Goal: Information Seeking & Learning: Learn about a topic

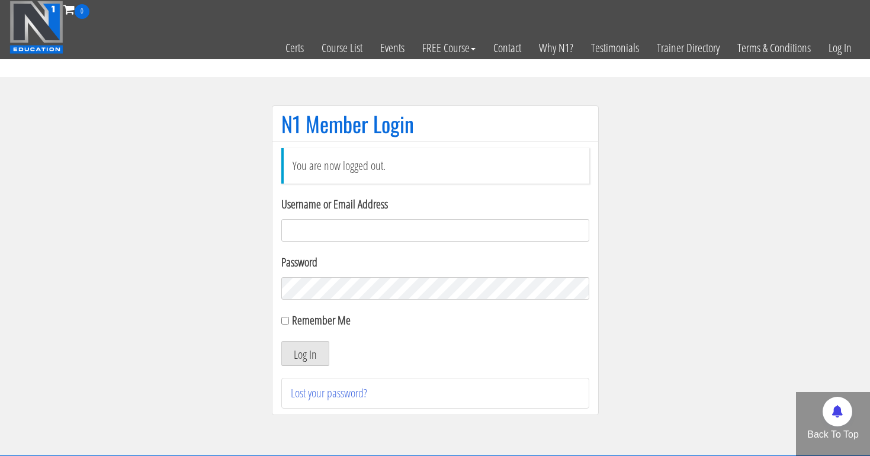
type input "[EMAIL_ADDRESS][DOMAIN_NAME]"
click at [304, 354] on button "Log In" at bounding box center [305, 353] width 48 height 25
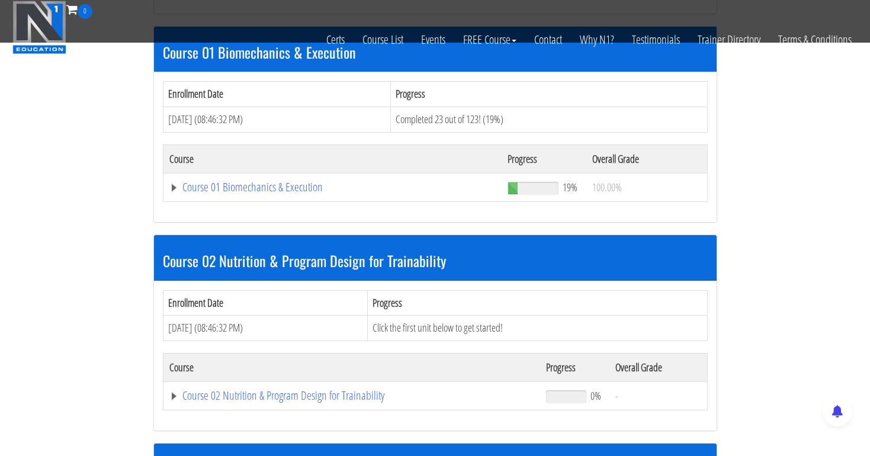
scroll to position [386, 0]
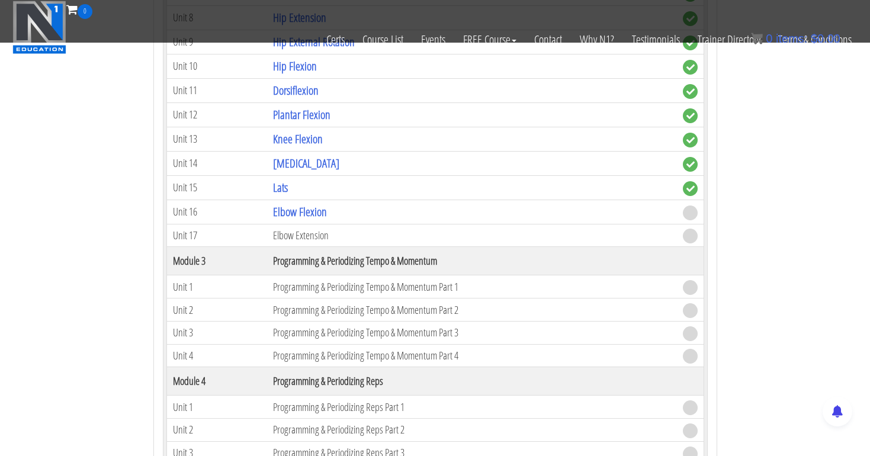
scroll to position [1007, 0]
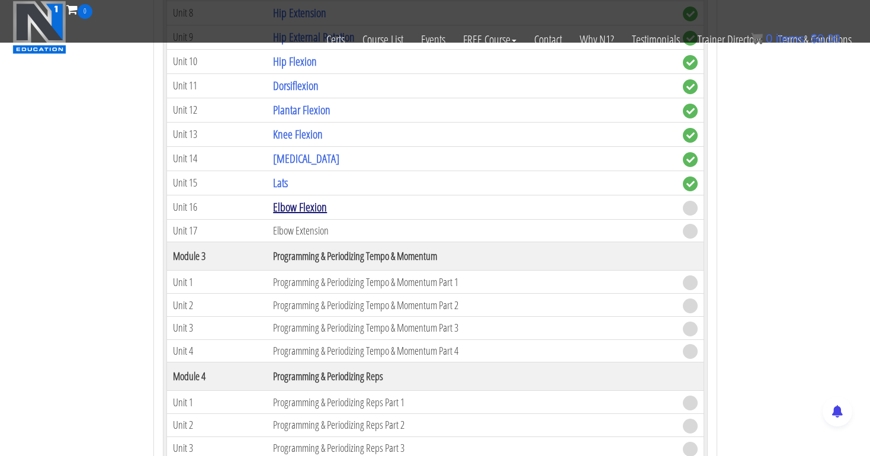
click at [319, 205] on link "Elbow Flexion" at bounding box center [300, 207] width 54 height 16
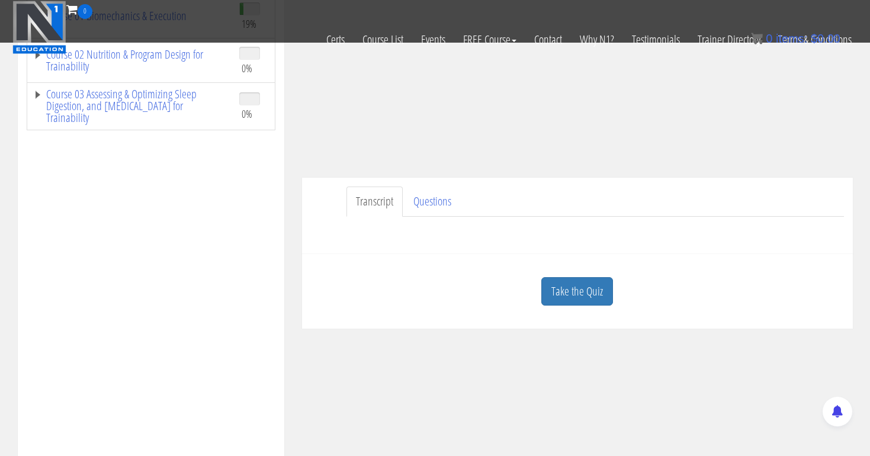
scroll to position [216, 0]
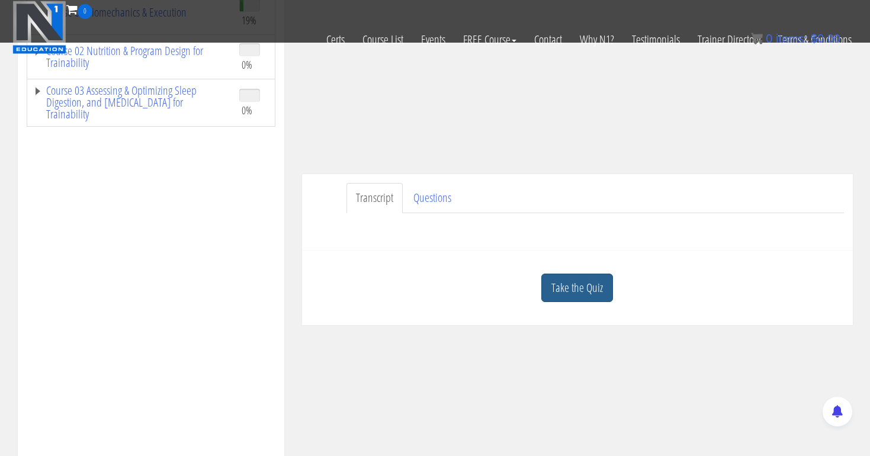
click at [580, 294] on link "Take the Quiz" at bounding box center [577, 288] width 72 height 29
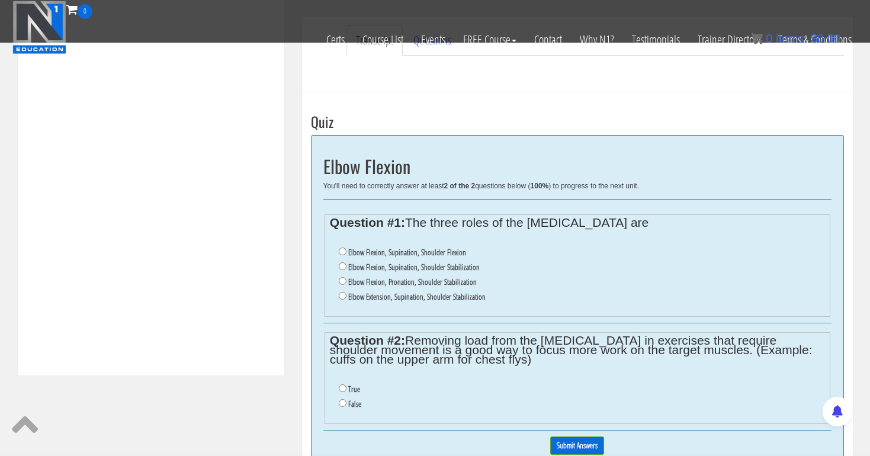
scroll to position [377, 0]
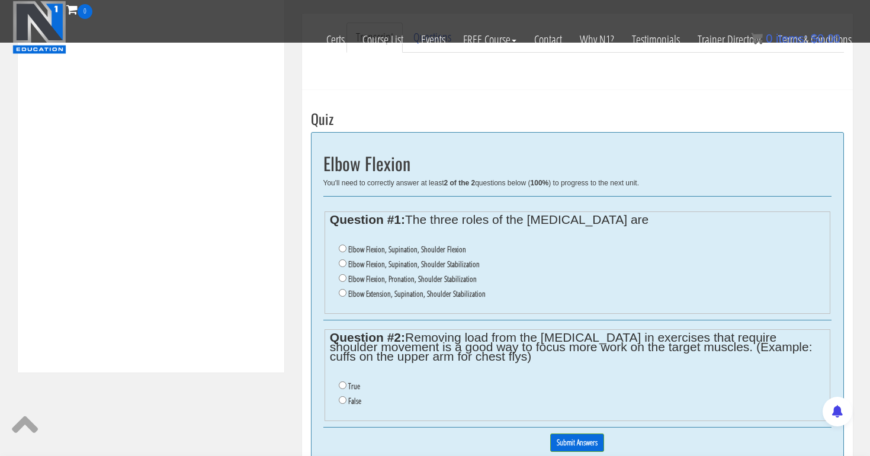
click at [340, 274] on input "Elbow Flexion, Pronation, Shoulder Stabilization" at bounding box center [343, 278] width 8 height 8
radio input "true"
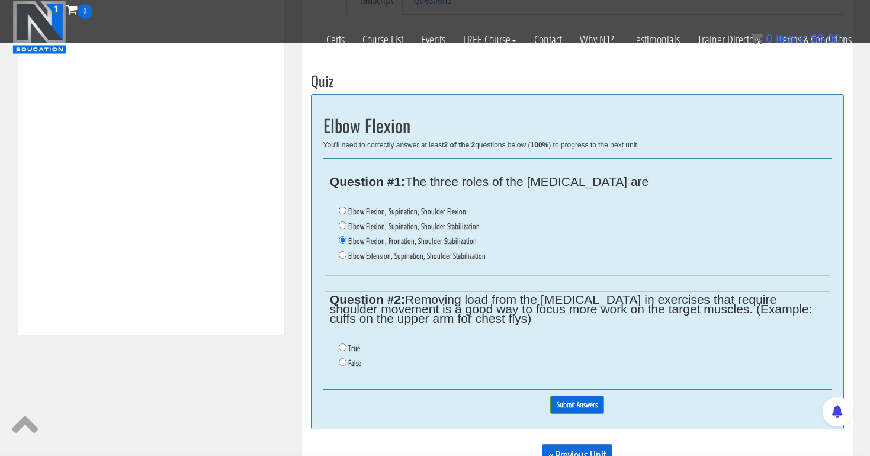
scroll to position [435, 0]
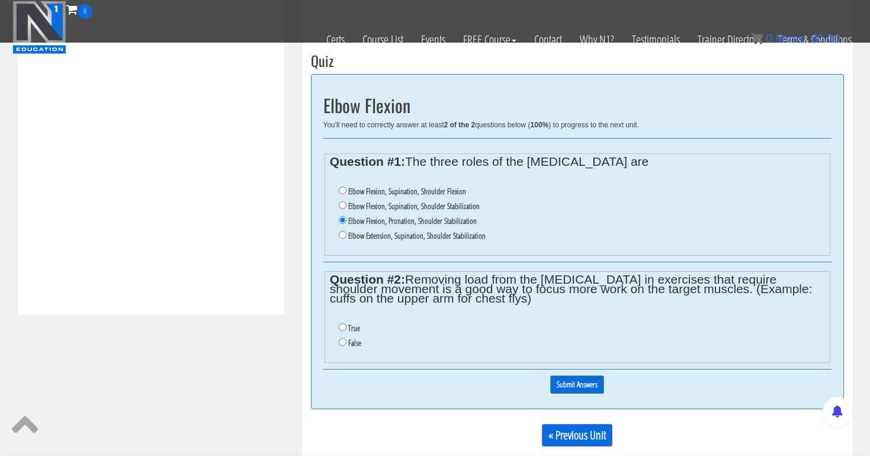
click at [338, 319] on ul "True False" at bounding box center [577, 335] width 494 height 41
click at [339, 323] on input "True" at bounding box center [343, 327] width 8 height 8
radio input "true"
click at [580, 375] on input "Submit Answers" at bounding box center [577, 384] width 54 height 18
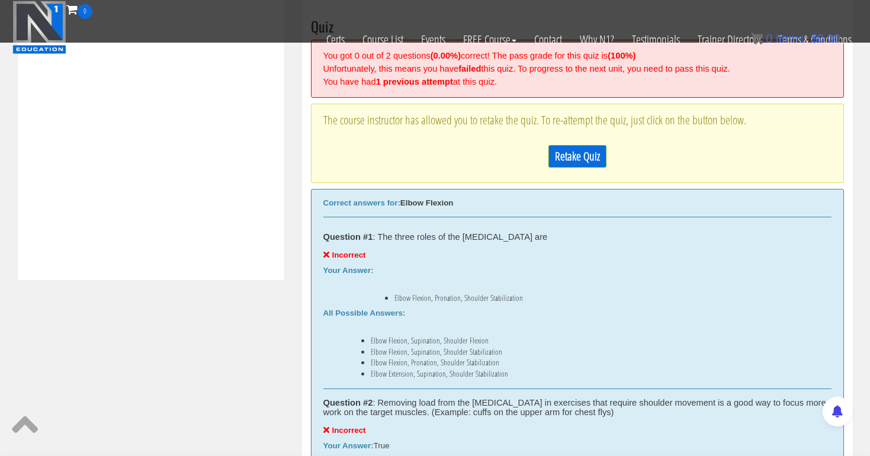
scroll to position [461, 0]
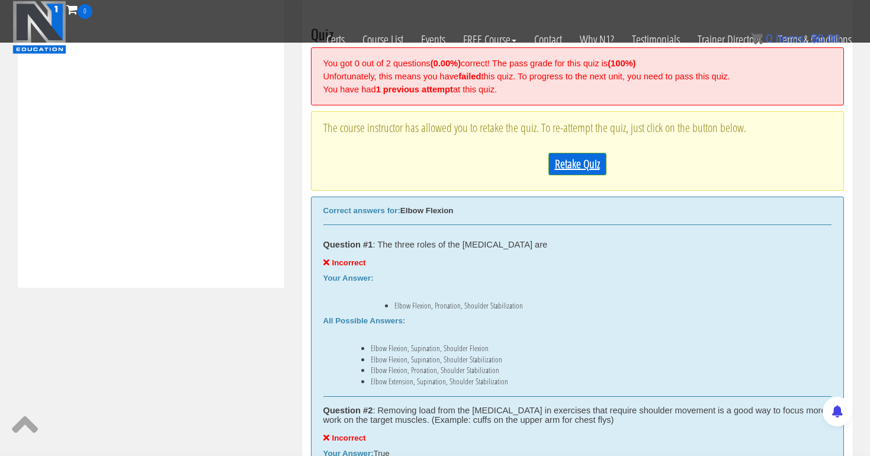
click at [567, 162] on link "Retake Quiz" at bounding box center [577, 164] width 58 height 23
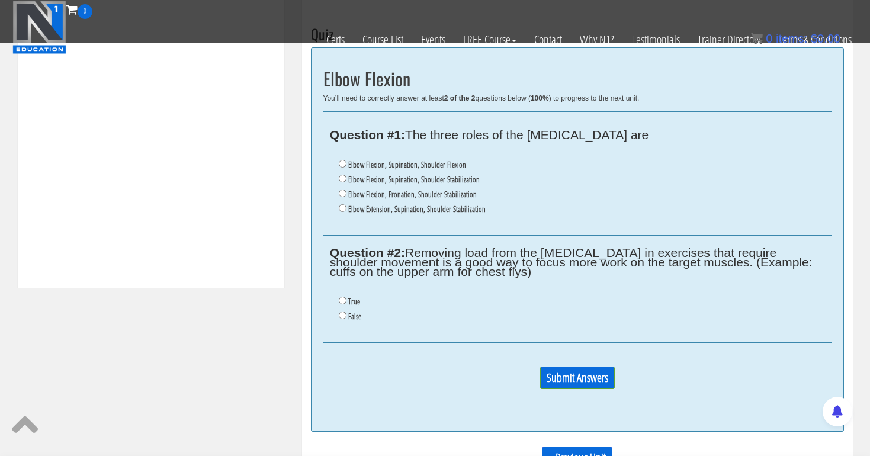
click at [340, 175] on input "Elbow Flexion, Supination, Shoulder Stabilization" at bounding box center [343, 179] width 8 height 8
radio input "true"
click at [343, 311] on input "False" at bounding box center [343, 315] width 8 height 8
radio input "true"
click at [574, 367] on input "Submit Answers" at bounding box center [577, 378] width 75 height 23
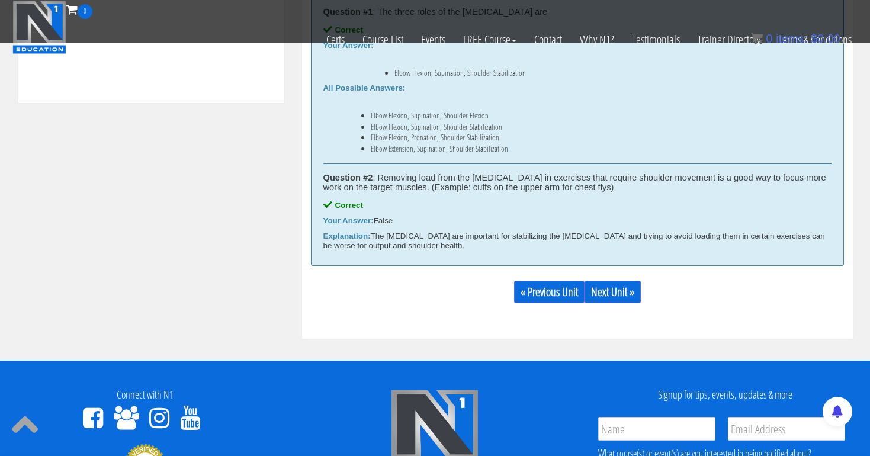
scroll to position [670, 0]
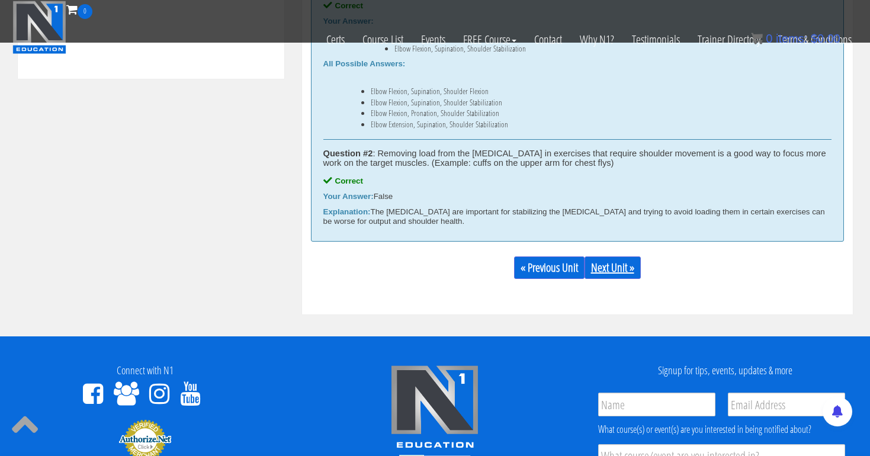
click at [615, 258] on link "Next Unit »" at bounding box center [612, 267] width 56 height 23
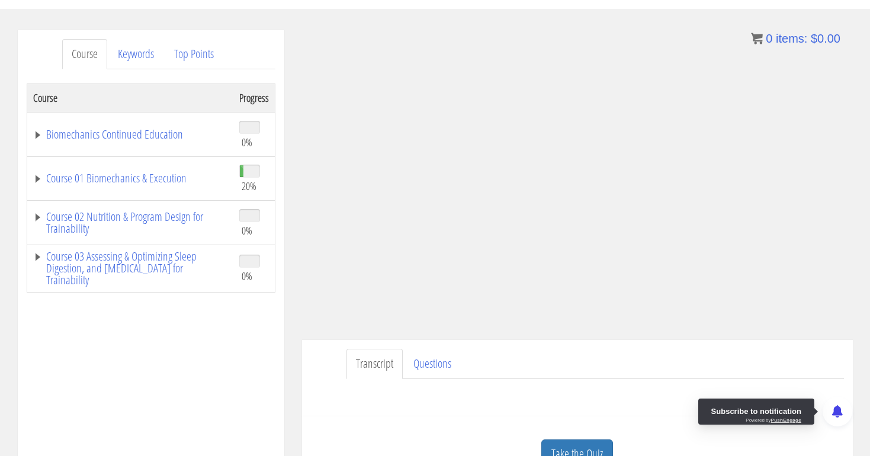
scroll to position [133, 0]
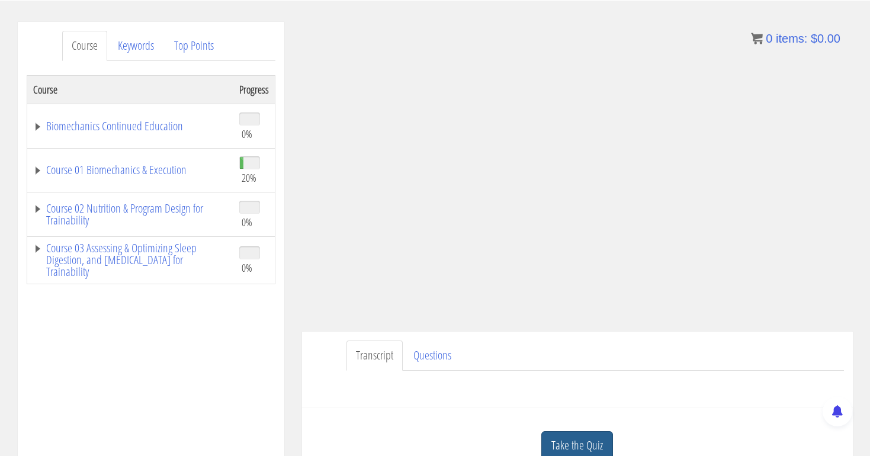
click at [583, 438] on link "Take the Quiz" at bounding box center [577, 445] width 72 height 29
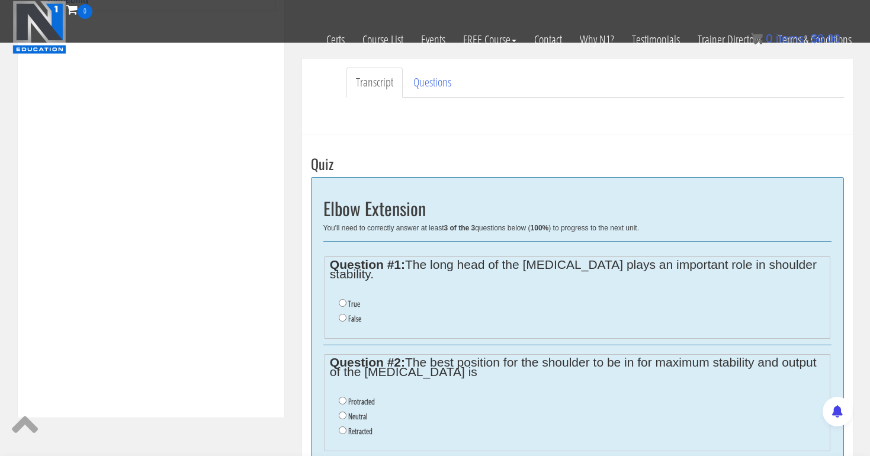
scroll to position [332, 0]
click at [342, 298] on input "True" at bounding box center [343, 302] width 8 height 8
radio input "true"
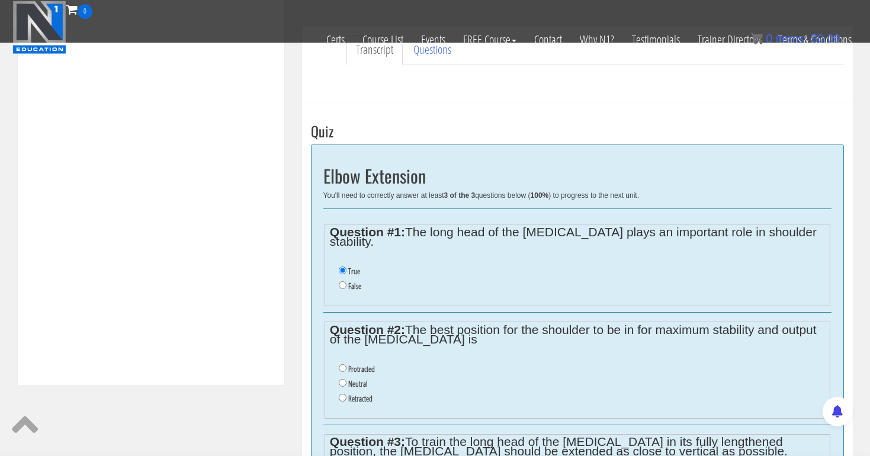
scroll to position [377, 0]
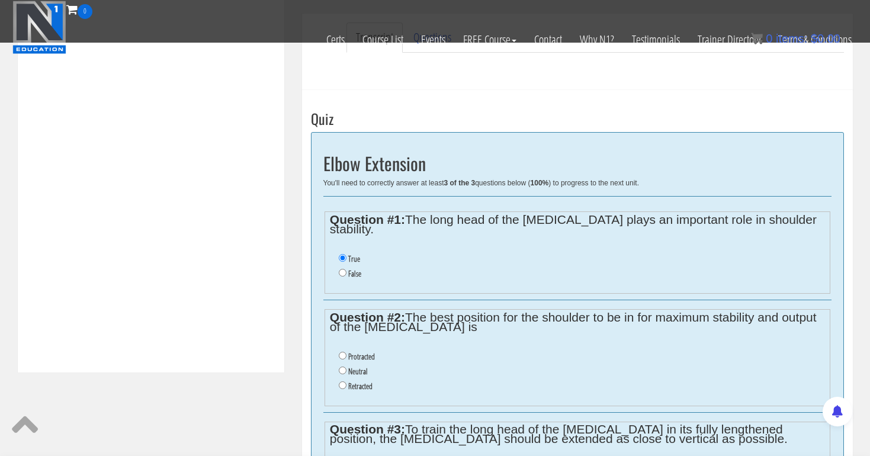
click at [339, 367] on input "Neutral" at bounding box center [343, 371] width 8 height 8
radio input "true"
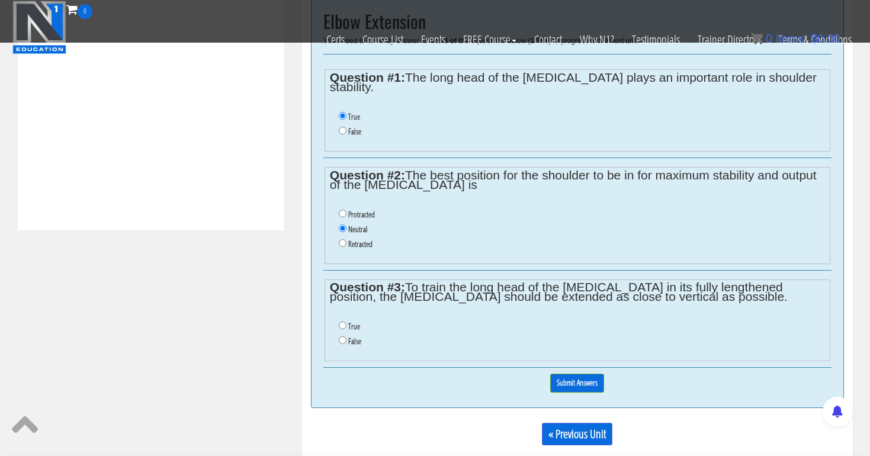
scroll to position [520, 0]
click at [342, 335] on input "False" at bounding box center [343, 339] width 8 height 8
radio input "true"
click at [567, 372] on input "Submit Answers" at bounding box center [577, 381] width 54 height 18
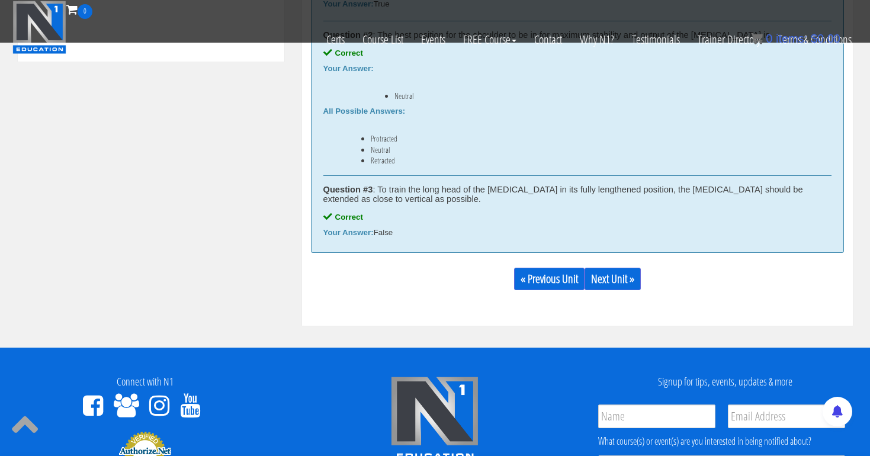
scroll to position [760, 0]
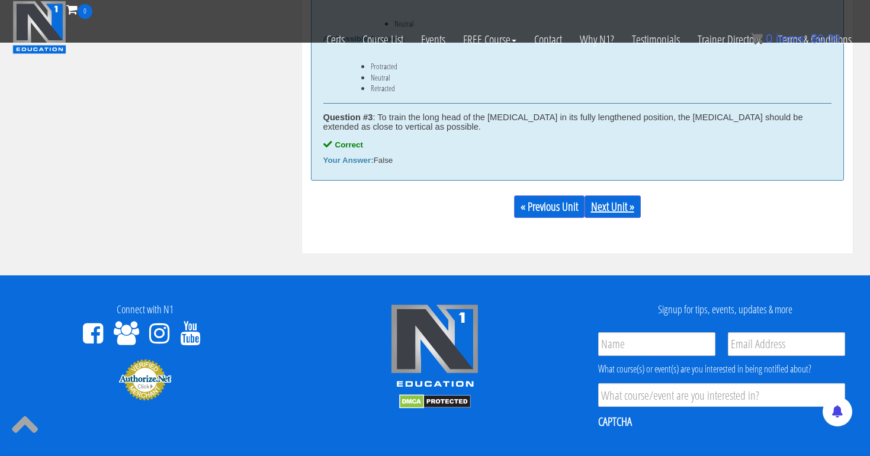
click at [614, 208] on link "Next Unit »" at bounding box center [612, 206] width 56 height 23
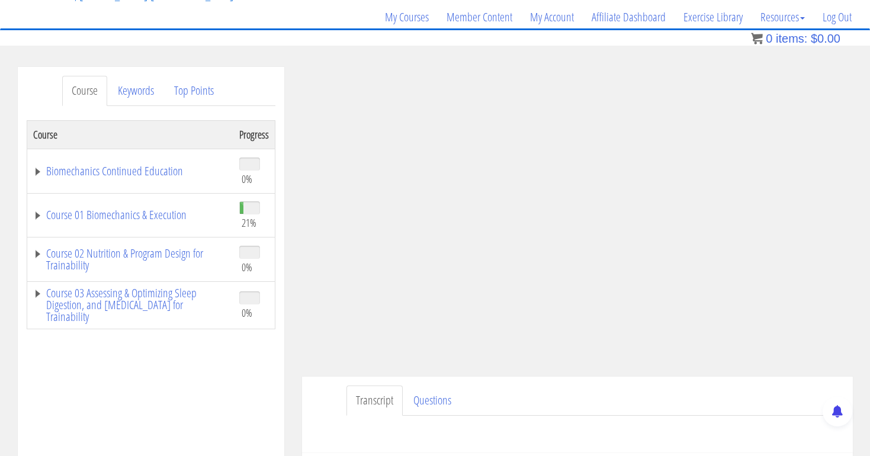
scroll to position [88, 0]
click at [145, 221] on link "Course 01 Biomechanics & Execution" at bounding box center [130, 215] width 194 height 12
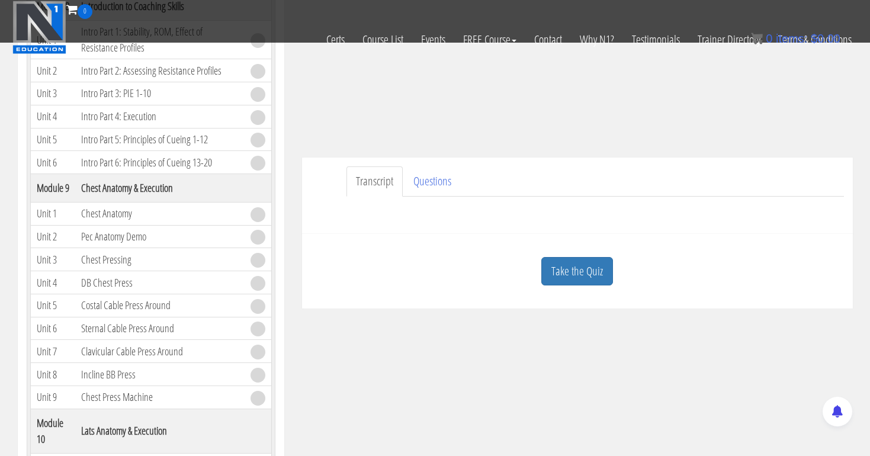
scroll to position [242, 0]
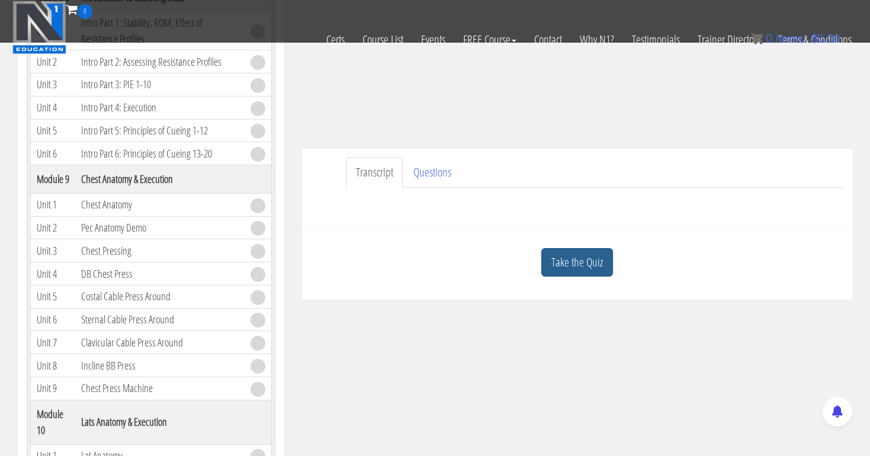
click at [579, 261] on link "Take the Quiz" at bounding box center [577, 262] width 72 height 29
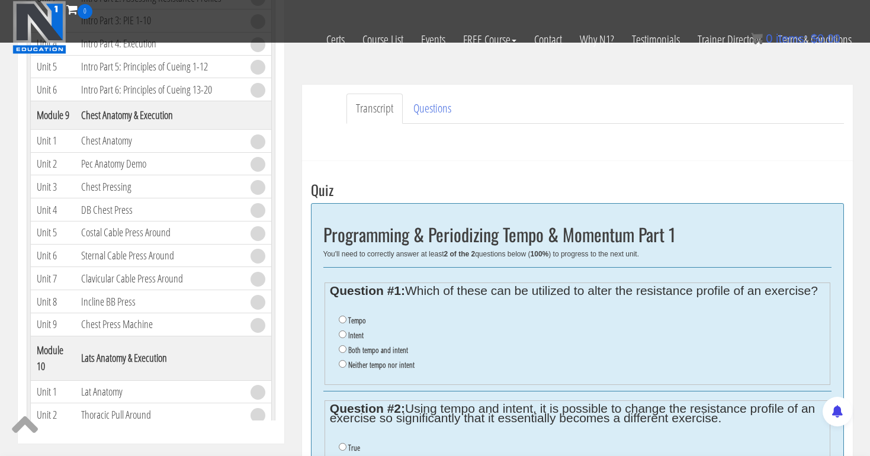
scroll to position [307, 0]
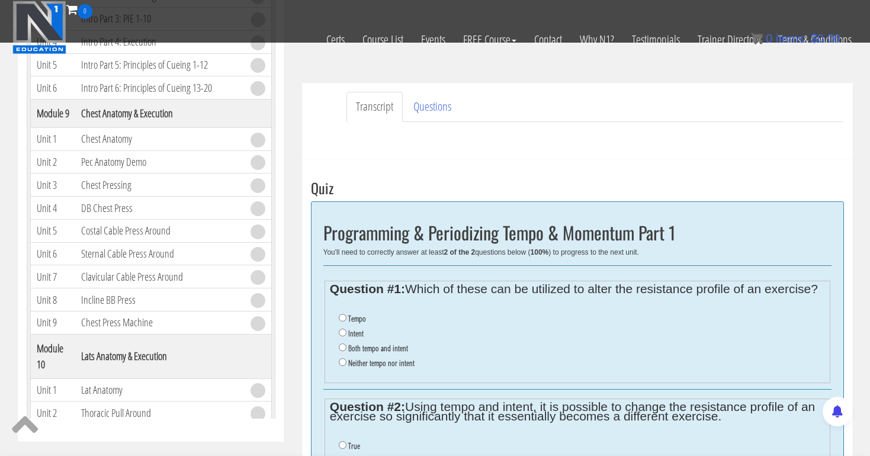
click at [342, 343] on input "Both tempo and intent" at bounding box center [343, 347] width 8 height 8
radio input "true"
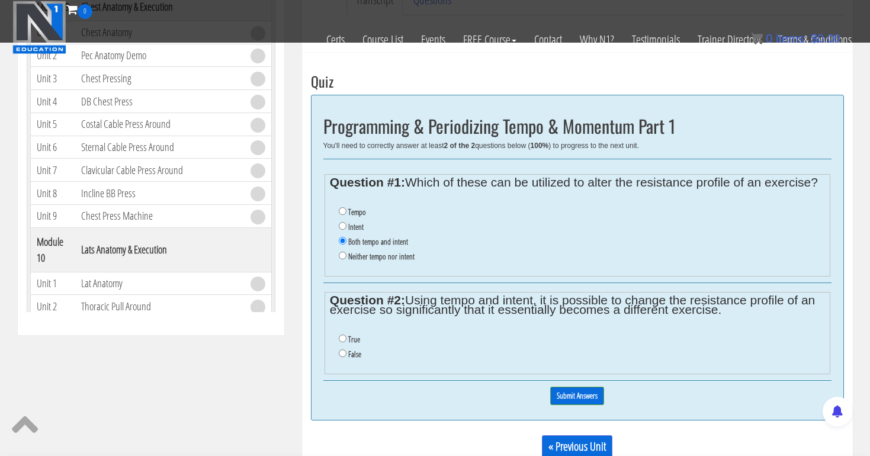
scroll to position [436, 0]
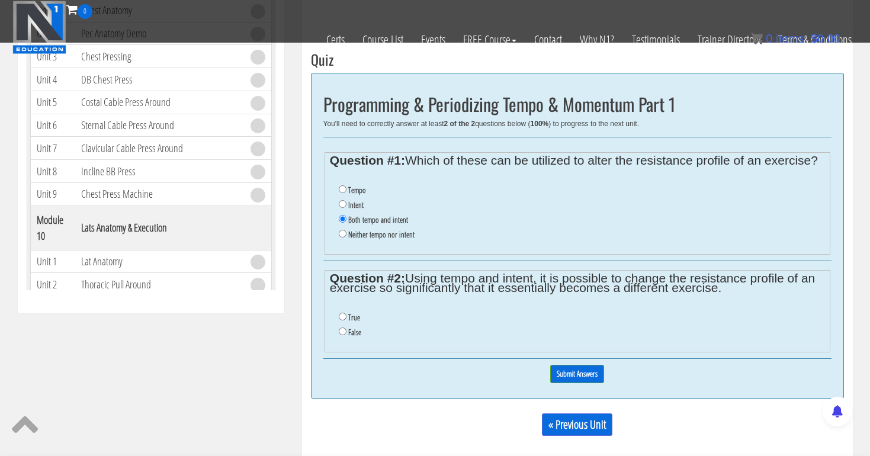
click at [340, 313] on input "True" at bounding box center [343, 317] width 8 height 8
radio input "true"
click at [584, 365] on input "Submit Answers" at bounding box center [577, 374] width 54 height 18
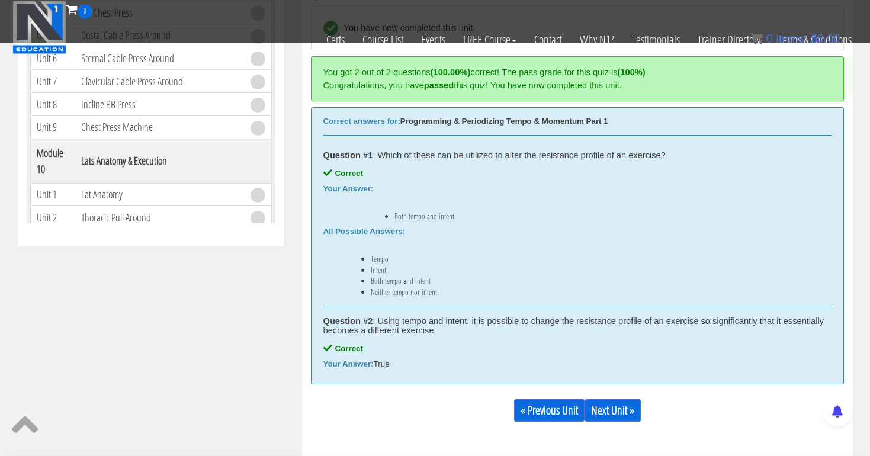
scroll to position [530, 0]
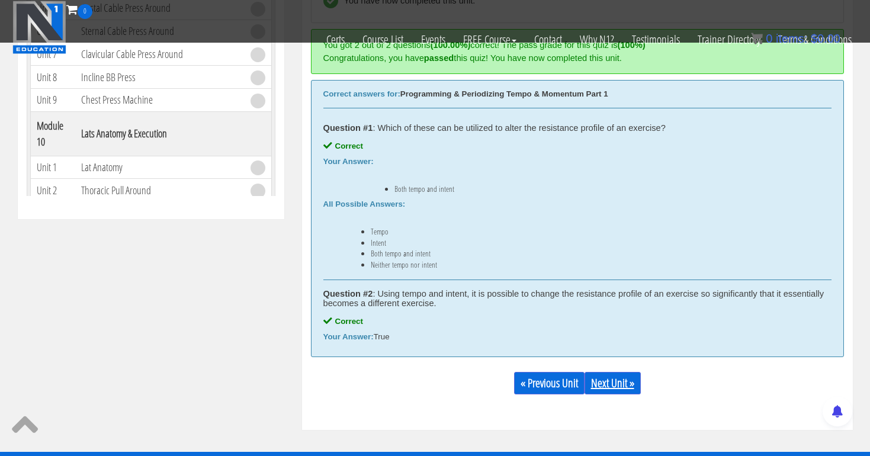
click at [618, 377] on link "Next Unit »" at bounding box center [612, 383] width 56 height 23
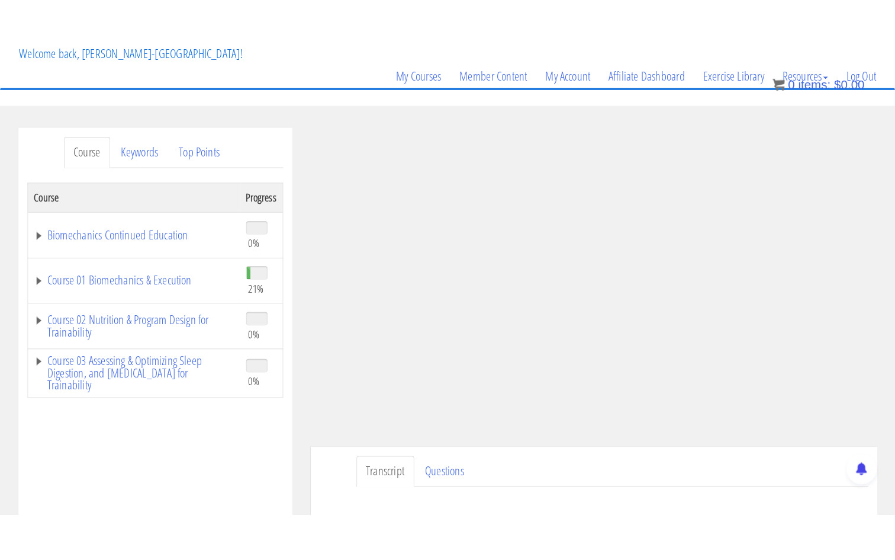
scroll to position [79, 0]
